Goal: Task Accomplishment & Management: Manage account settings

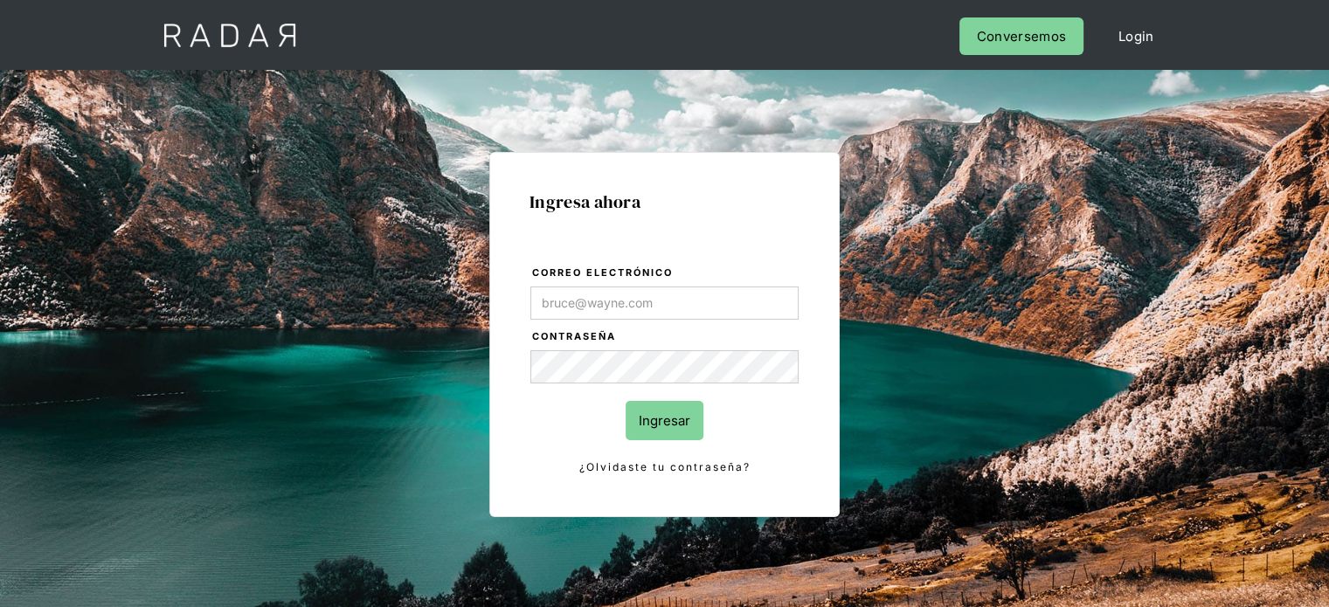
click at [610, 296] on input "Correo electrónico" at bounding box center [664, 303] width 268 height 33
type input "[EMAIL_ADDRESS][DOMAIN_NAME]"
click at [636, 397] on form "Correo electrónico jtolve@bamboopayment.com Contraseña Ingresar ¿Olvidaste tu c…" at bounding box center [665, 370] width 270 height 213
click at [640, 413] on input "Ingresar" at bounding box center [665, 420] width 78 height 39
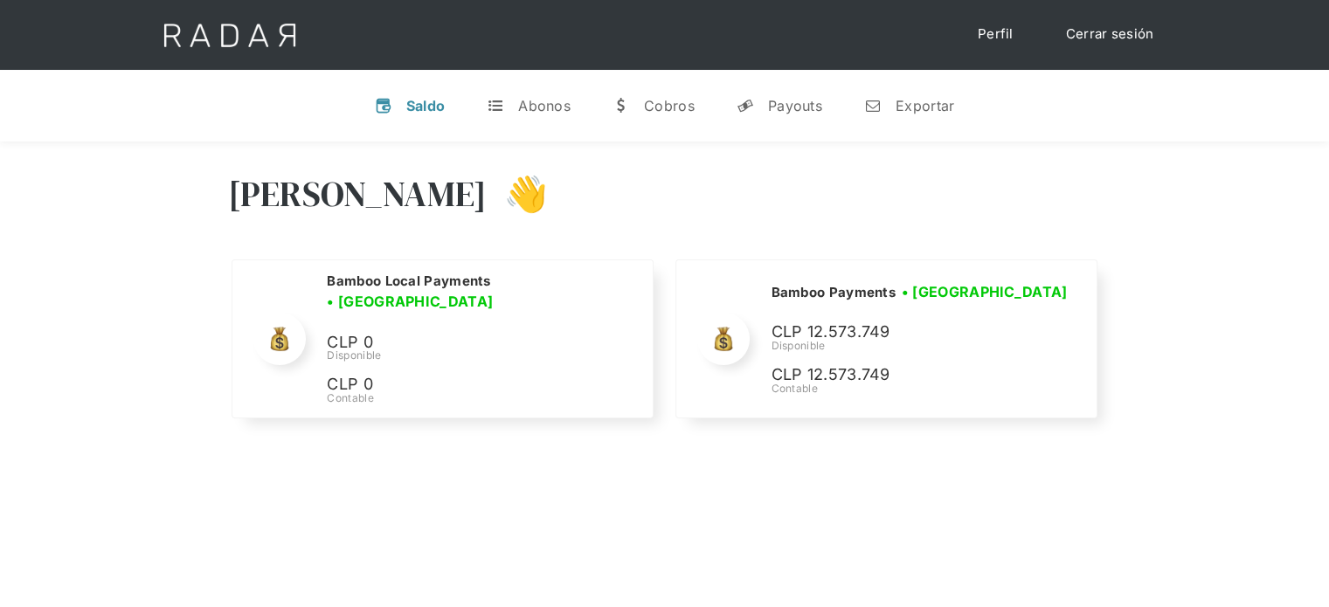
click at [843, 177] on div "[PERSON_NAME] 👋" at bounding box center [665, 207] width 874 height 105
